Goal: Navigation & Orientation: Find specific page/section

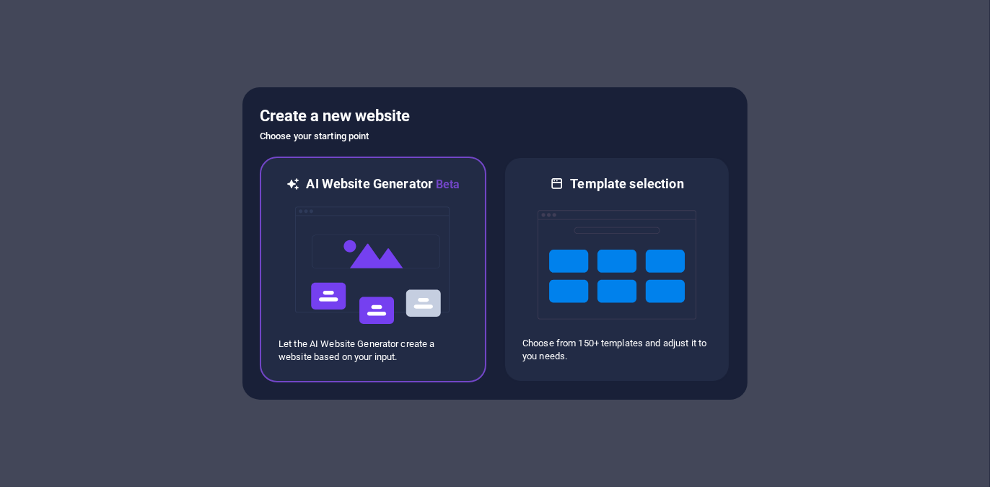
click at [375, 272] on img at bounding box center [373, 265] width 159 height 144
click at [451, 250] on img at bounding box center [373, 265] width 159 height 144
